Goal: Check status

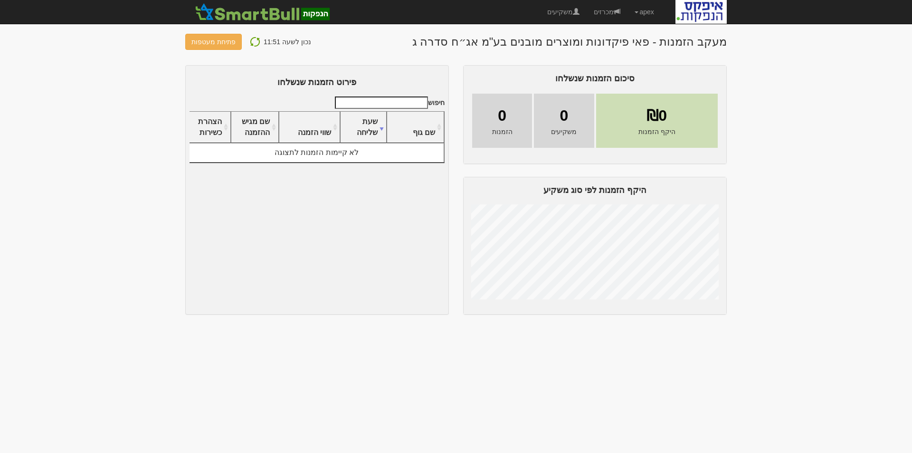
click at [251, 42] on img at bounding box center [254, 41] width 11 height 11
click at [253, 42] on img at bounding box center [254, 41] width 11 height 11
click at [249, 38] on img at bounding box center [254, 41] width 11 height 11
